Goal: Task Accomplishment & Management: Manage account settings

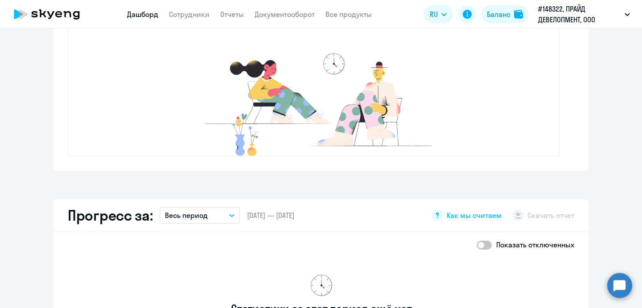
scroll to position [303, 0]
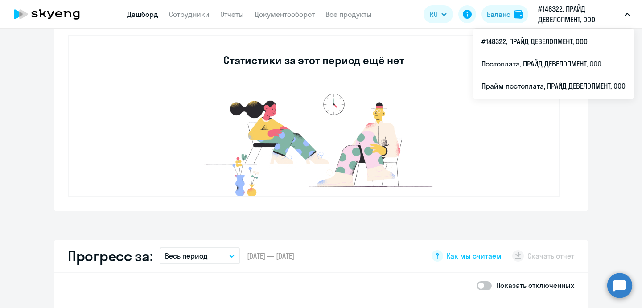
click at [586, 17] on p "#148322, ПРАЙД ДЕВЕЛОПМЕНТ, ООО" at bounding box center [579, 14] width 83 height 21
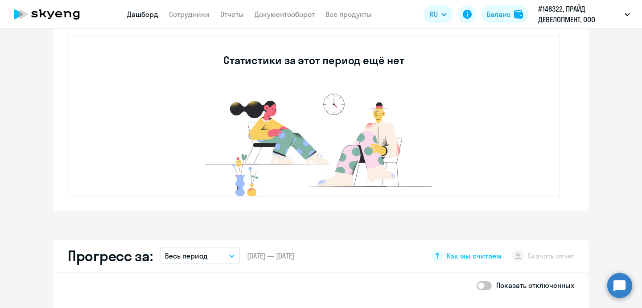
click at [586, 17] on p "#148322, ПРАЙД ДЕВЕЛОПМЕНТ, ООО" at bounding box center [579, 14] width 83 height 21
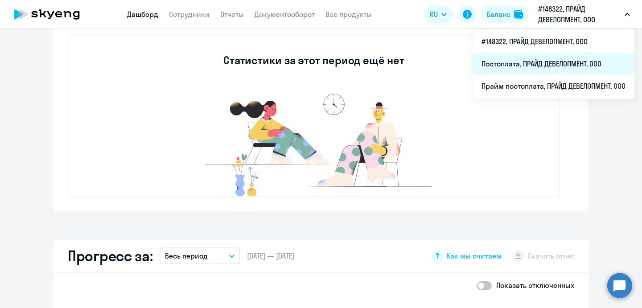
click at [534, 65] on li "Постоплата, ПРАЙД ДЕВЕЛОПМЕНТ, ООО" at bounding box center [554, 64] width 162 height 22
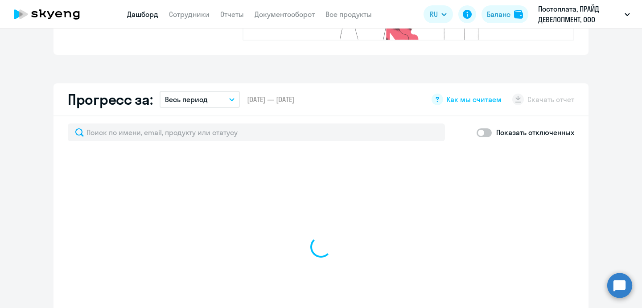
select select "30"
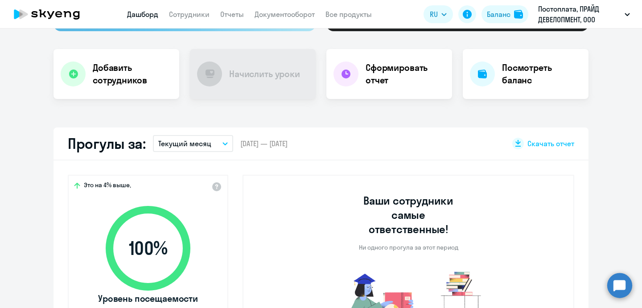
scroll to position [161, 0]
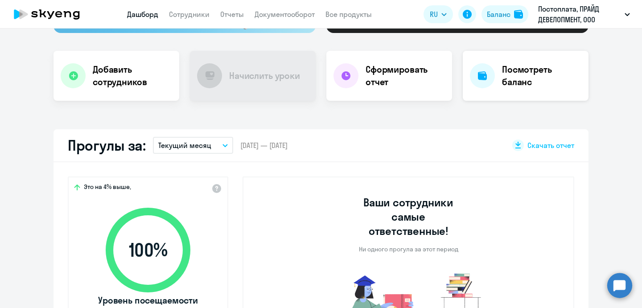
click at [506, 79] on h4 "Посмотреть баланс" at bounding box center [541, 75] width 79 height 25
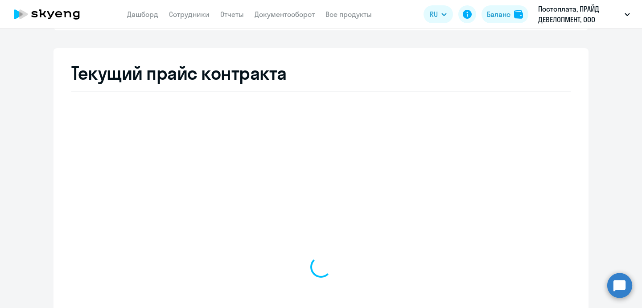
select select "english_adult_not_native_speaker"
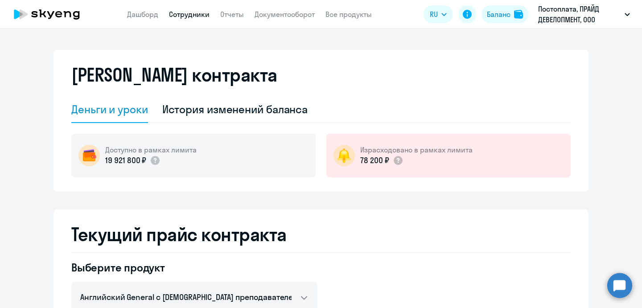
click at [194, 14] on link "Сотрудники" at bounding box center [189, 14] width 41 height 9
select select "30"
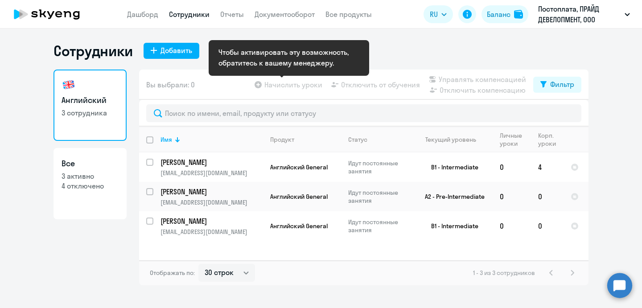
click at [292, 83] on app-table-action-button "Начислить уроки" at bounding box center [288, 84] width 70 height 11
